Goal: Task Accomplishment & Management: Use online tool/utility

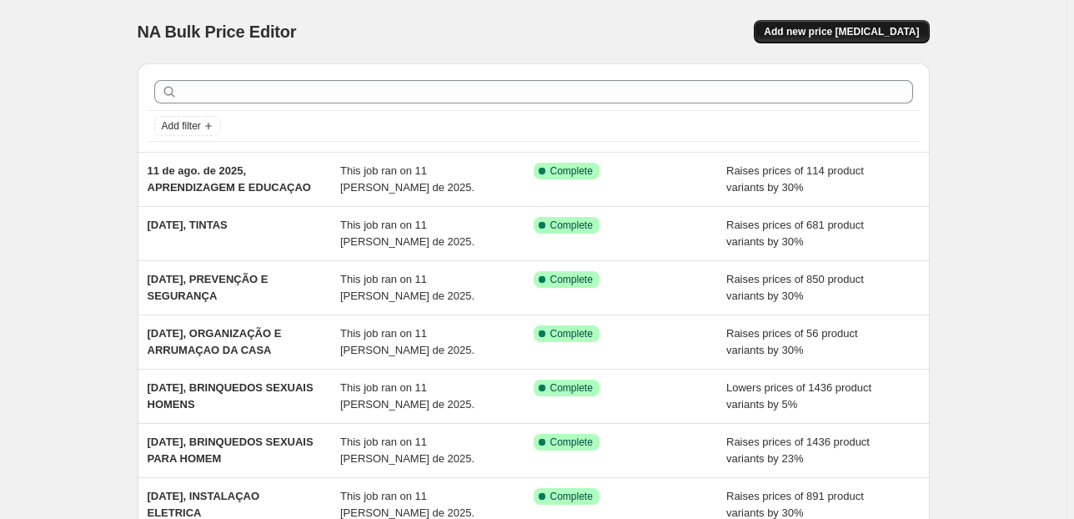
click at [844, 29] on span "Add new price [MEDICAL_DATA]" at bounding box center [841, 31] width 155 height 13
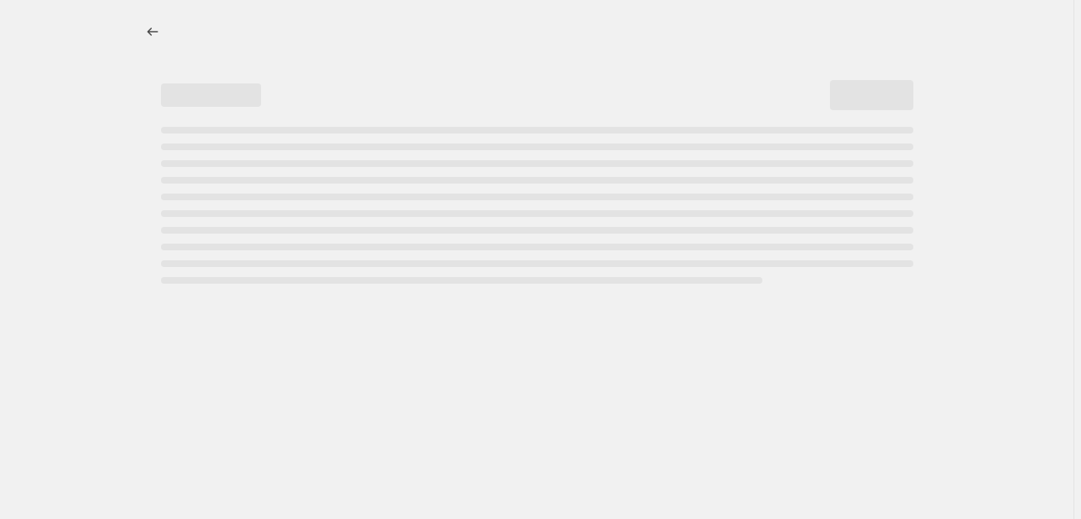
select select "percentage"
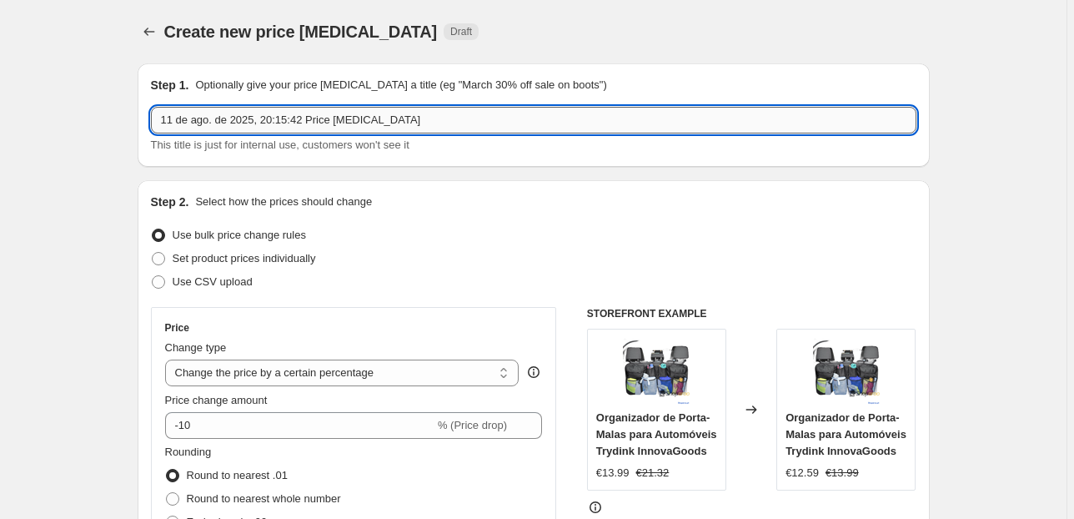
drag, startPoint x: 414, startPoint y: 120, endPoint x: 269, endPoint y: 128, distance: 145.3
click at [269, 128] on input "11 de ago. de 2025, 20:15:42 Price [MEDICAL_DATA]" at bounding box center [534, 120] width 766 height 27
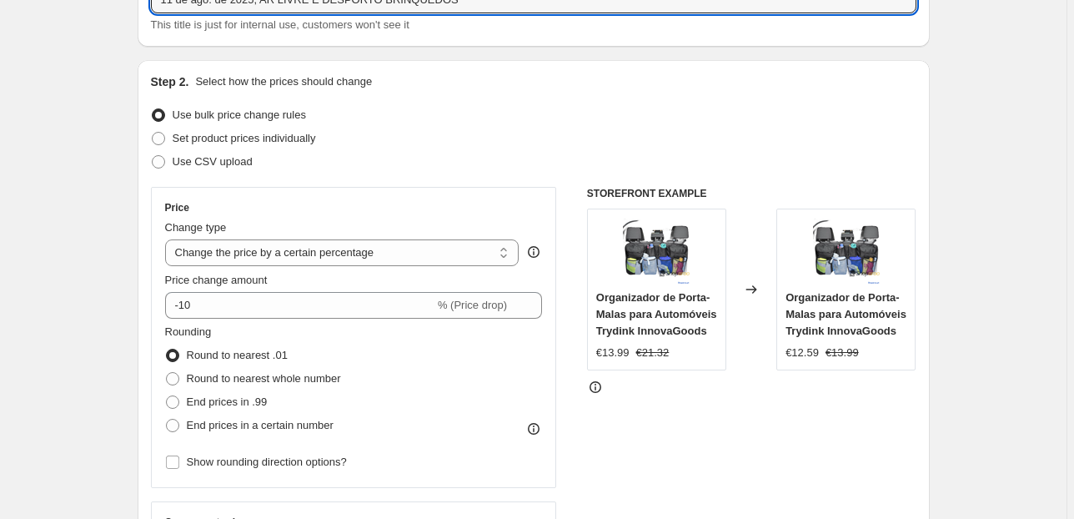
scroll to position [133, 0]
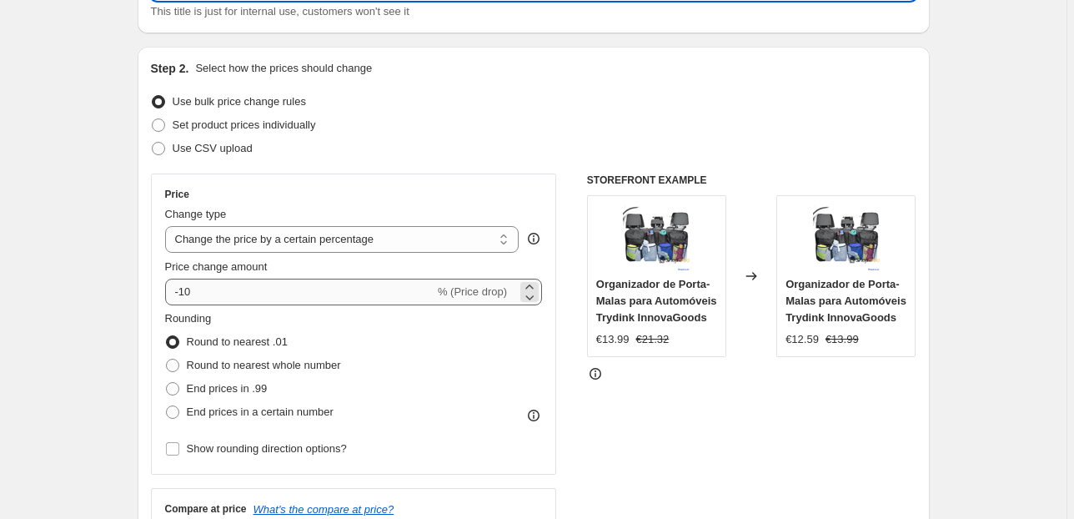
type input "11 de ago. de 2025, AR LIVRE E DESPORTO BRINQUEDOS"
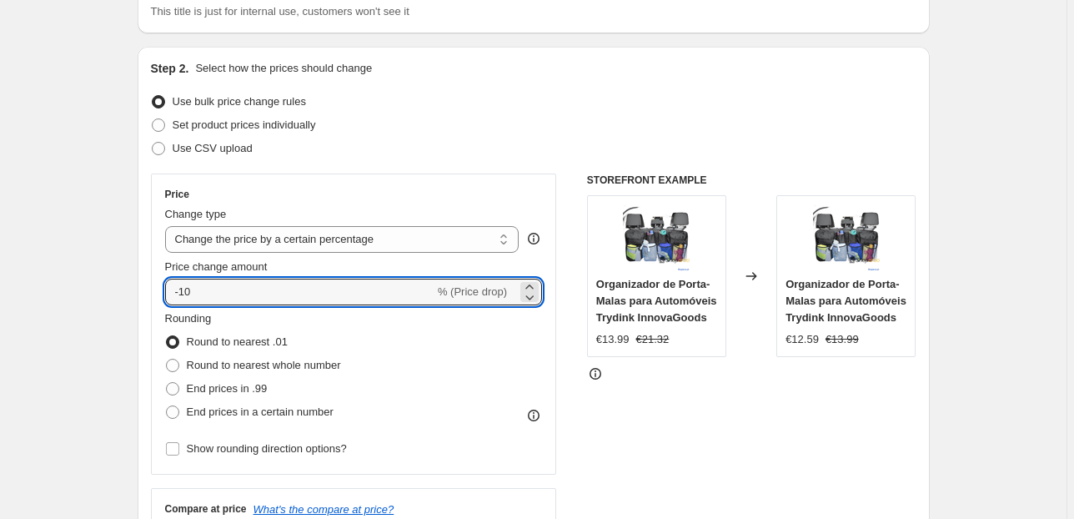
drag, startPoint x: 294, startPoint y: 284, endPoint x: 133, endPoint y: 294, distance: 160.4
type input "30"
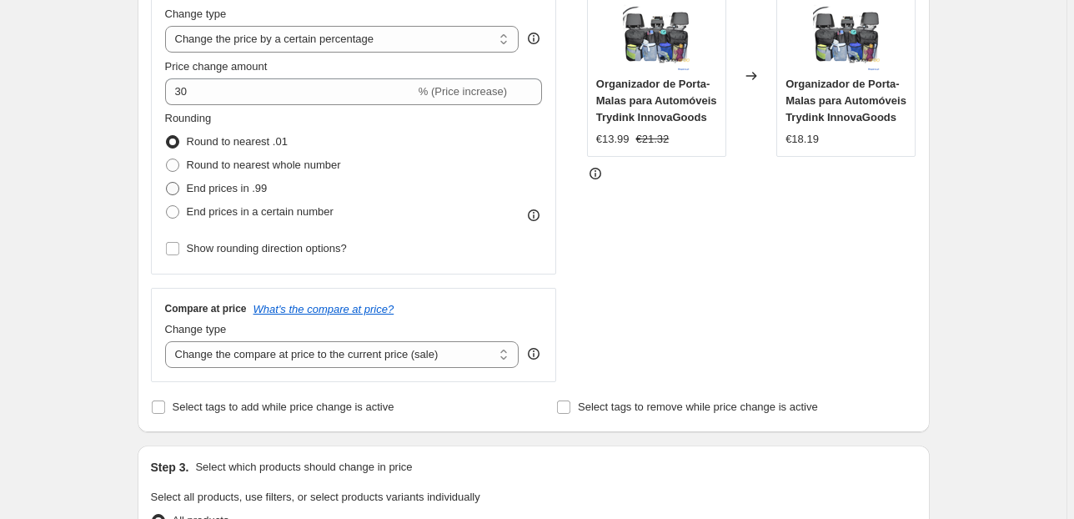
click at [200, 185] on span "End prices in .99" at bounding box center [227, 188] width 81 height 13
click at [167, 183] on input "End prices in .99" at bounding box center [166, 182] width 1 height 1
radio input "true"
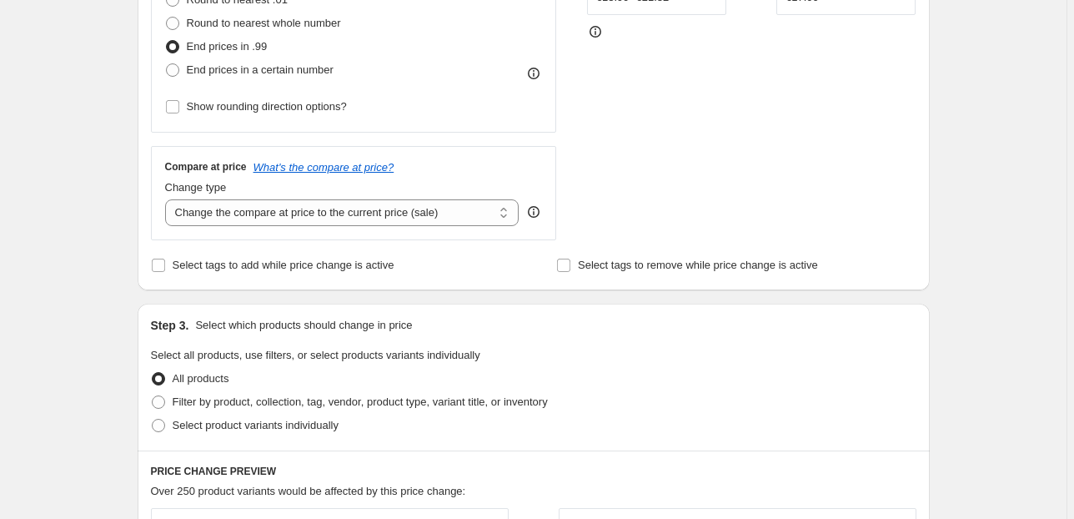
scroll to position [534, 0]
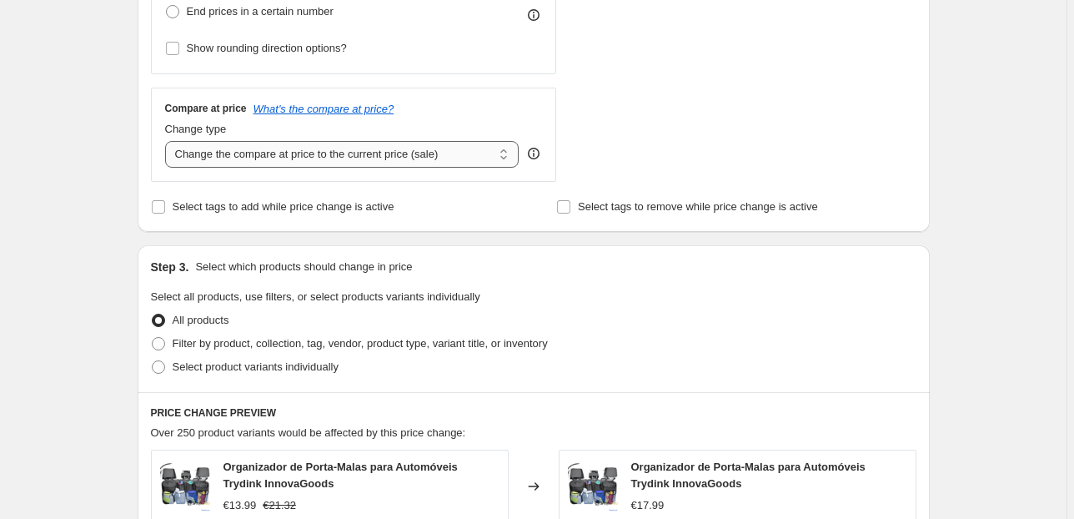
click at [424, 156] on select "Change the compare at price to the current price (sale) Change the compare at p…" at bounding box center [342, 154] width 354 height 27
select select "pp"
click at [168, 141] on select "Change the compare at price to the current price (sale) Change the compare at p…" at bounding box center [342, 154] width 354 height 27
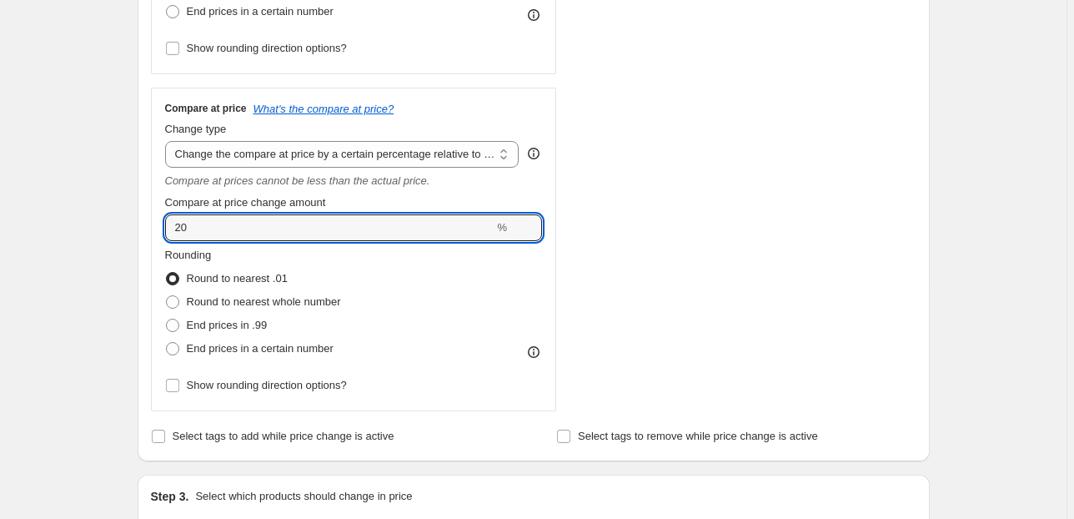
drag, startPoint x: 136, startPoint y: 229, endPoint x: 50, endPoint y: 233, distance: 86.0
click at [58, 233] on div "Create new price [MEDICAL_DATA]. This page is ready Create new price [MEDICAL_D…" at bounding box center [533, 425] width 1067 height 1918
type input "80"
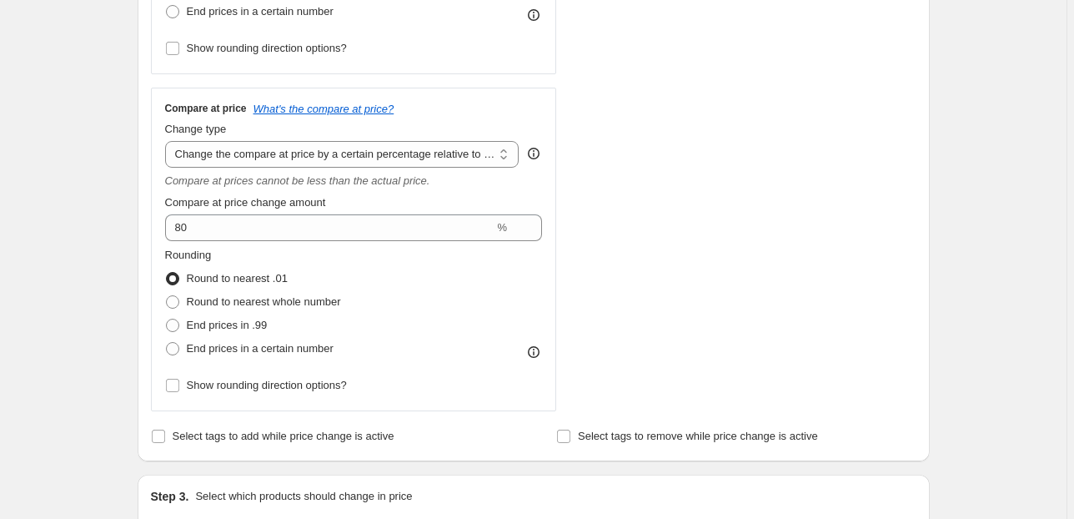
click at [27, 204] on div "Create new price [MEDICAL_DATA]. This page is ready Create new price [MEDICAL_D…" at bounding box center [533, 425] width 1067 height 1918
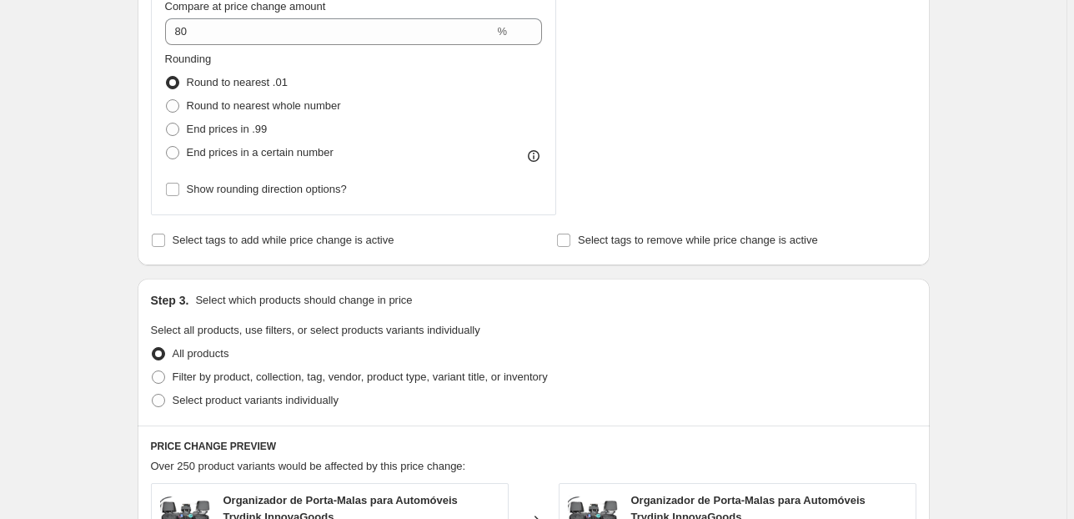
scroll to position [801, 0]
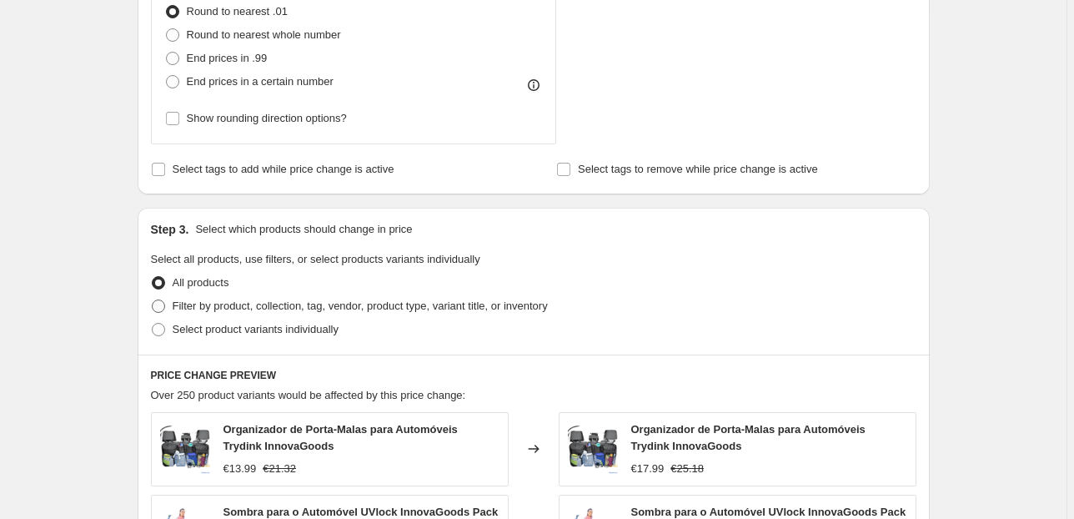
click at [256, 304] on span "Filter by product, collection, tag, vendor, product type, variant title, or inv…" at bounding box center [360, 305] width 375 height 13
click at [153, 300] on input "Filter by product, collection, tag, vendor, product type, variant title, or inv…" at bounding box center [152, 299] width 1 height 1
radio input "true"
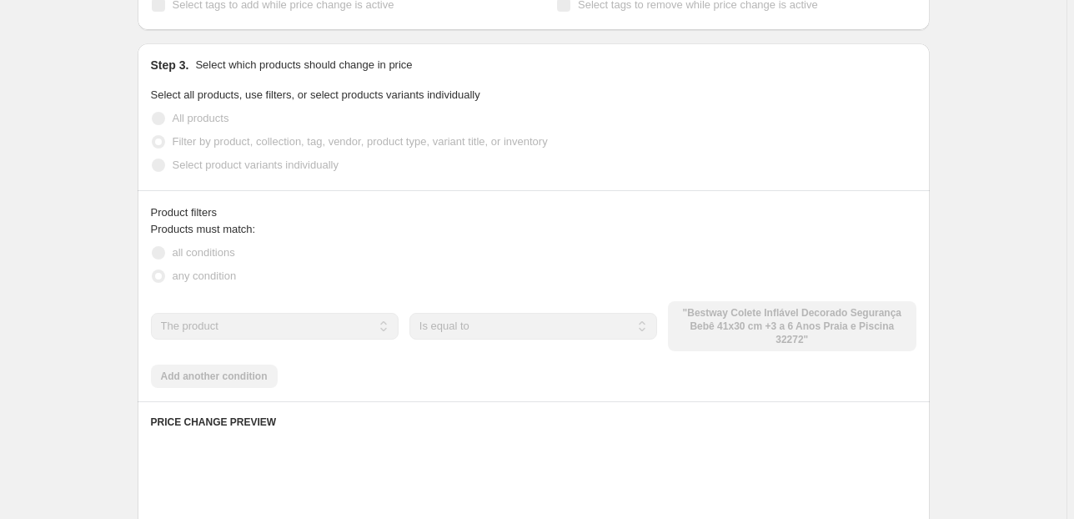
scroll to position [1001, 0]
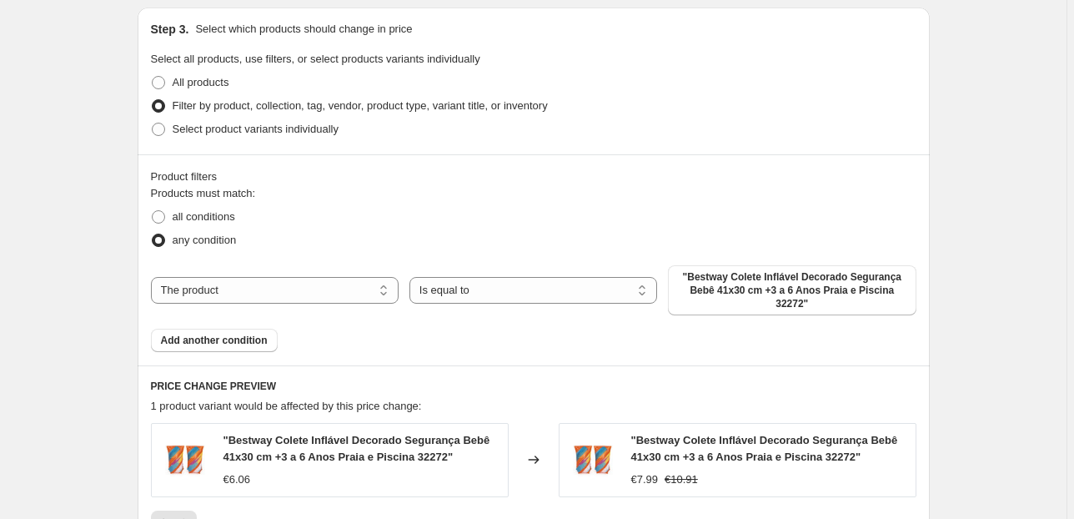
drag, startPoint x: 279, startPoint y: 274, endPoint x: 272, endPoint y: 314, distance: 40.7
click at [279, 275] on div "The product The product's collection The product's vendor The product's status …" at bounding box center [534, 290] width 766 height 50
click at [273, 304] on div "The product The product's collection The product's vendor The product's status …" at bounding box center [534, 290] width 766 height 50
click at [274, 294] on select "The product The product's collection The product's vendor The product's status …" at bounding box center [275, 290] width 248 height 27
select select "collection"
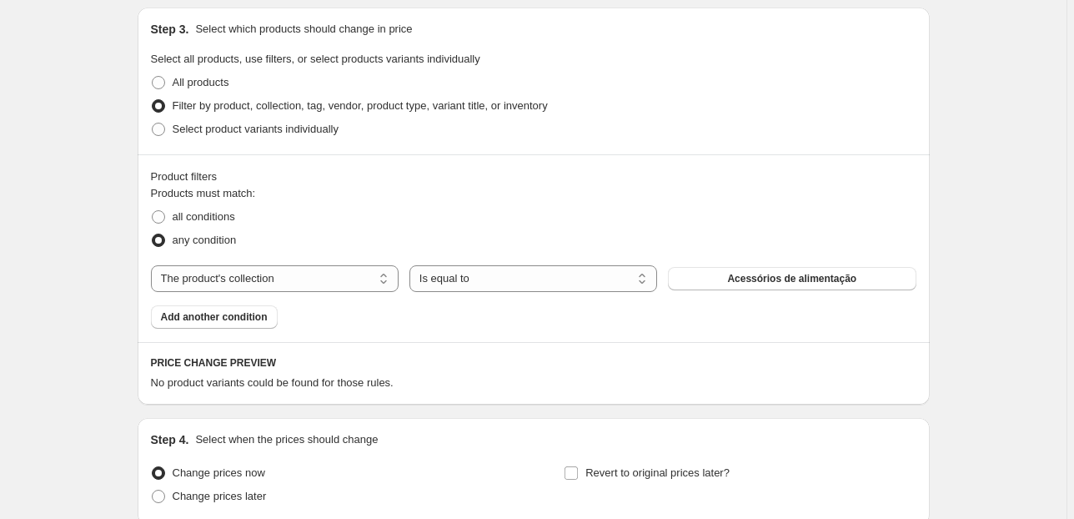
click at [768, 275] on span "Acessórios de alimentação" at bounding box center [791, 278] width 129 height 13
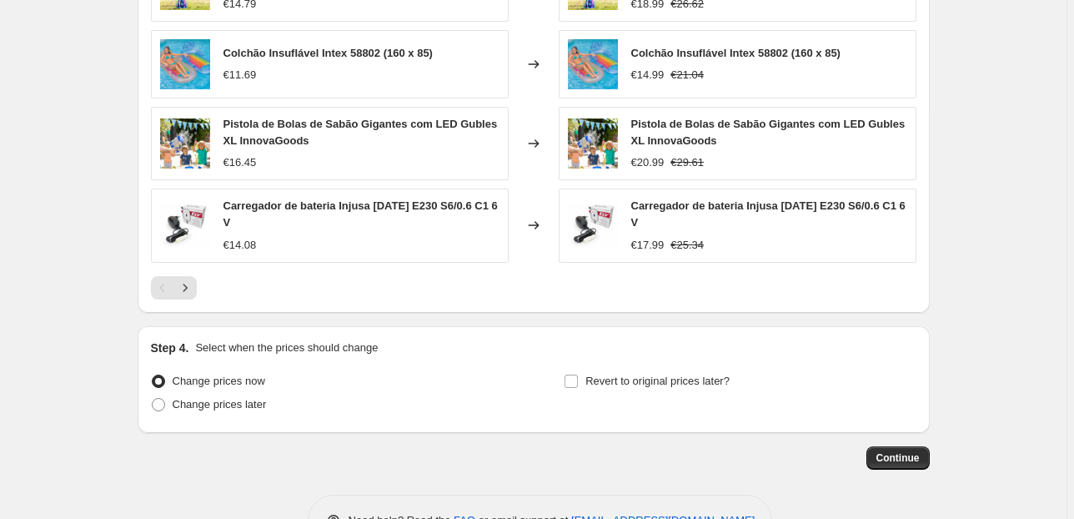
scroll to position [1584, 0]
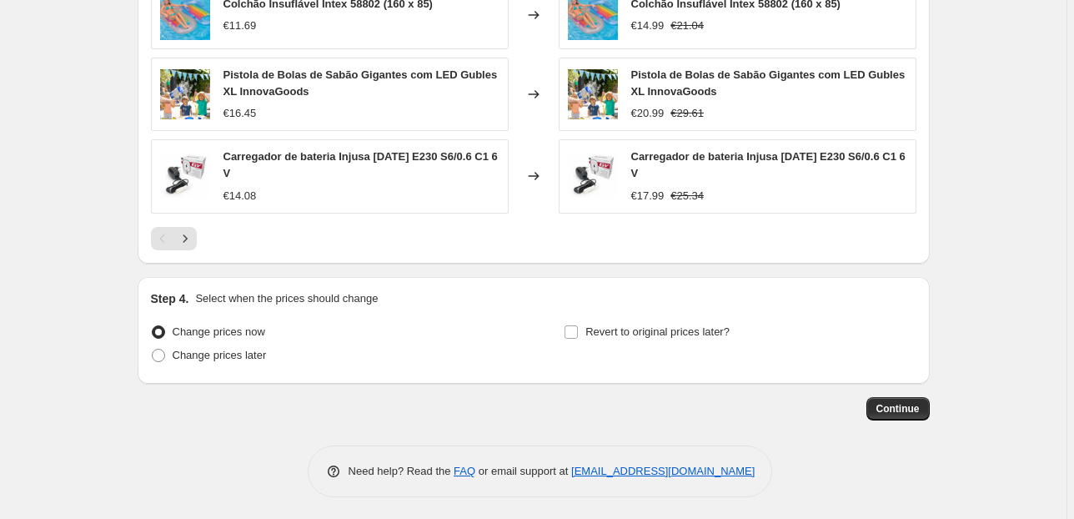
click at [923, 409] on button "Continue" at bounding box center [897, 408] width 63 height 23
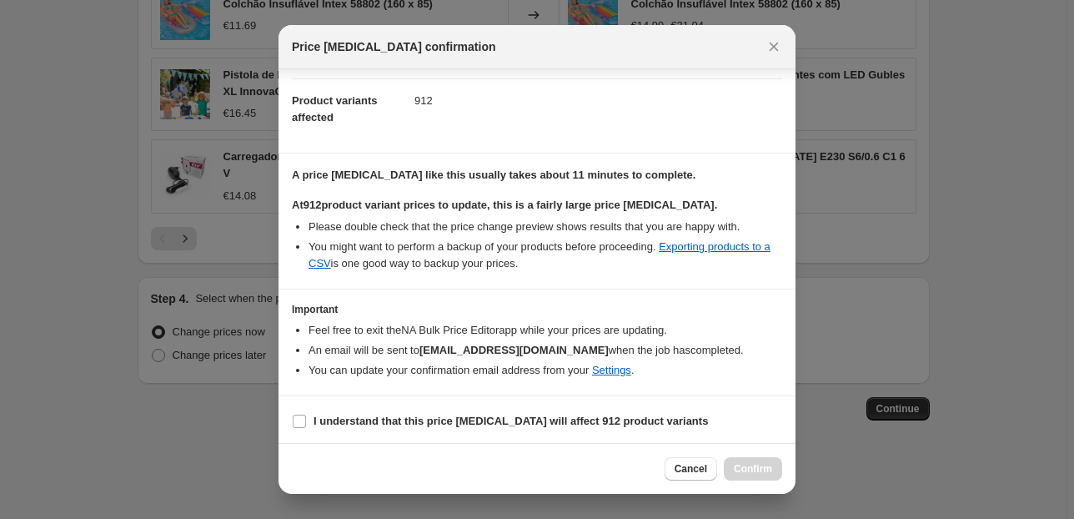
scroll to position [170, 0]
click at [296, 417] on input "I understand that this price [MEDICAL_DATA] will affect 912 product variants" at bounding box center [299, 420] width 13 height 13
checkbox input "true"
click at [754, 464] on span "Confirm" at bounding box center [753, 468] width 38 height 13
